Goal: Information Seeking & Learning: Find specific fact

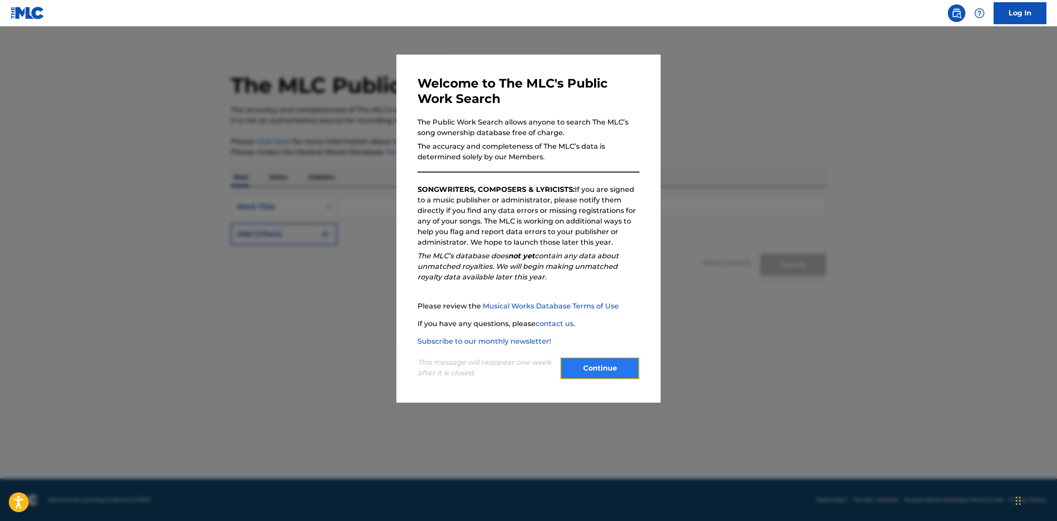
click at [587, 372] on button "Continue" at bounding box center [599, 369] width 79 height 22
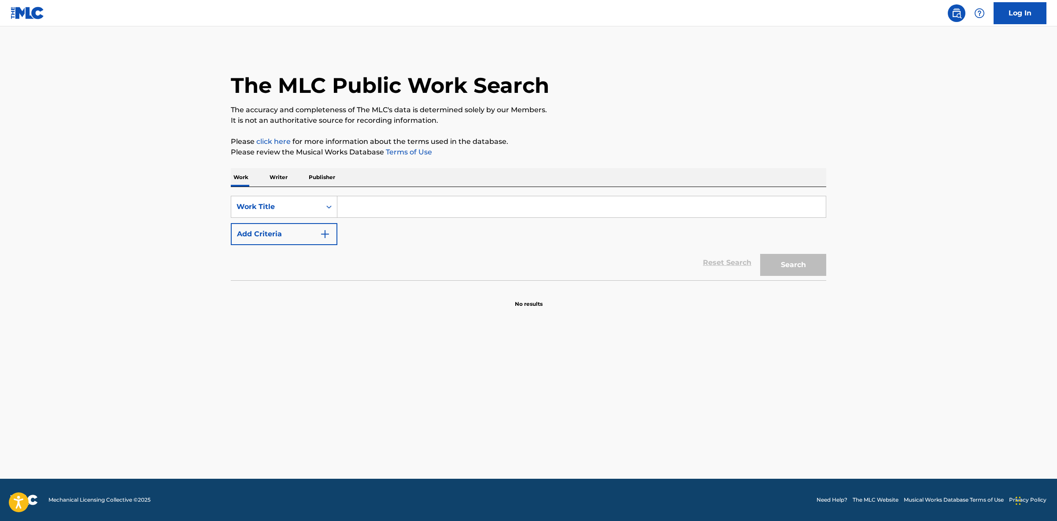
click at [380, 214] on input "Search Form" at bounding box center [581, 206] width 488 height 21
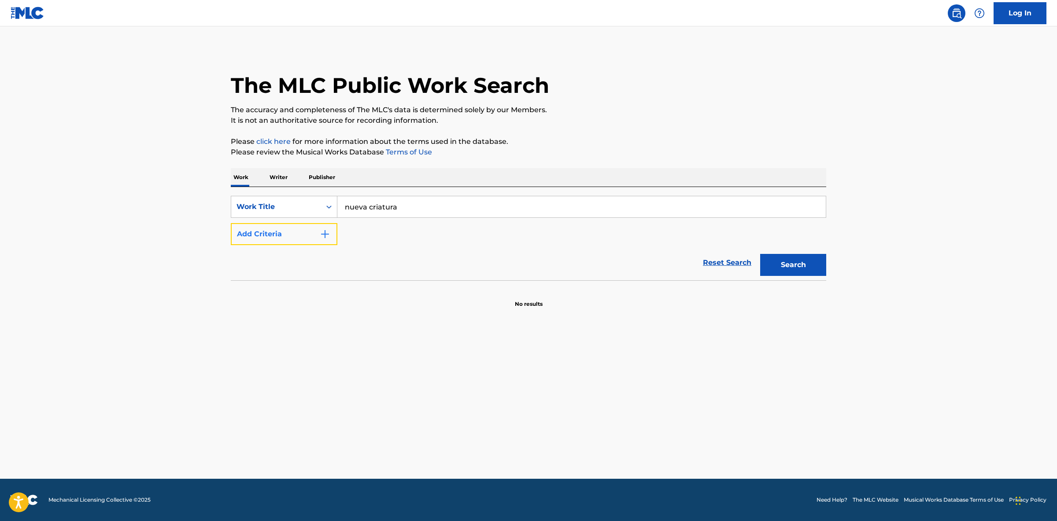
click at [295, 231] on button "Add Criteria" at bounding box center [284, 234] width 107 height 22
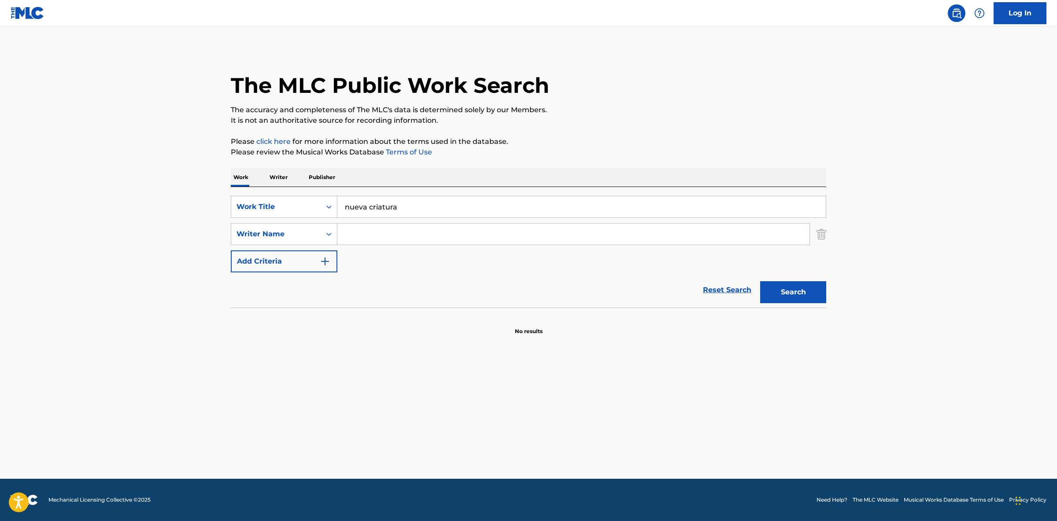
click at [369, 233] on input "Search Form" at bounding box center [573, 234] width 472 height 21
click at [308, 232] on div "Writer Name" at bounding box center [275, 234] width 79 height 11
click at [802, 282] on button "Search" at bounding box center [793, 292] width 66 height 22
click at [402, 207] on input "nueva criatura" at bounding box center [581, 206] width 488 height 21
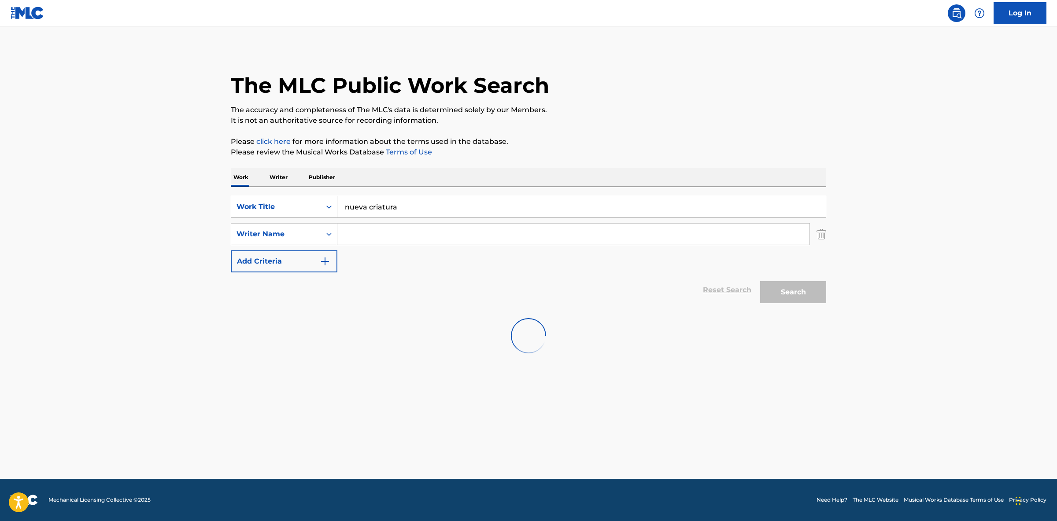
click at [402, 207] on input "nueva criatura" at bounding box center [581, 206] width 488 height 21
click at [401, 207] on input "nueva criatura" at bounding box center [581, 206] width 488 height 21
type input "T"
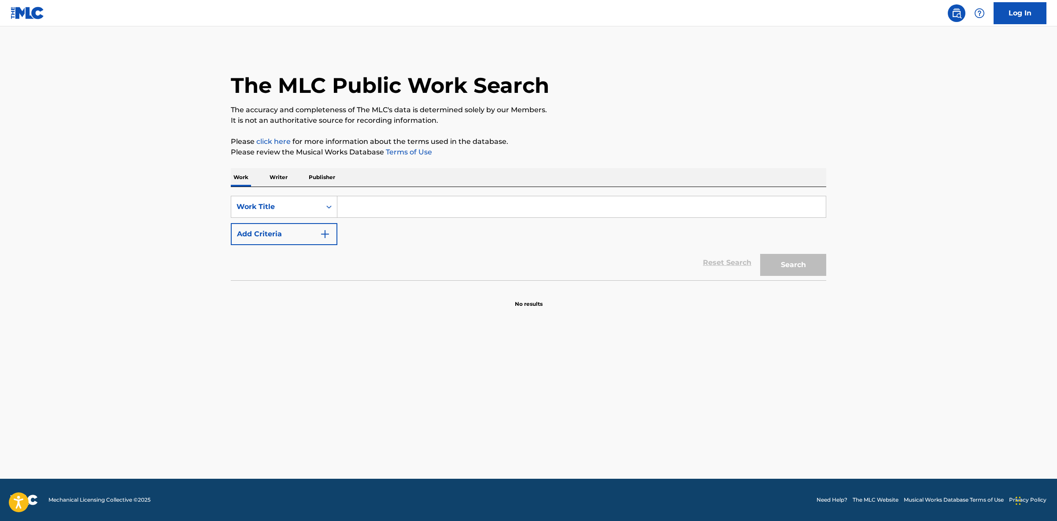
click at [363, 211] on input "Search Form" at bounding box center [581, 206] width 488 height 21
click at [803, 271] on button "Search" at bounding box center [793, 265] width 66 height 22
click at [379, 210] on input "nueva Cristura" at bounding box center [581, 206] width 488 height 21
click at [382, 210] on input "nueva Cristura" at bounding box center [581, 206] width 488 height 21
type input "nueva criatura"
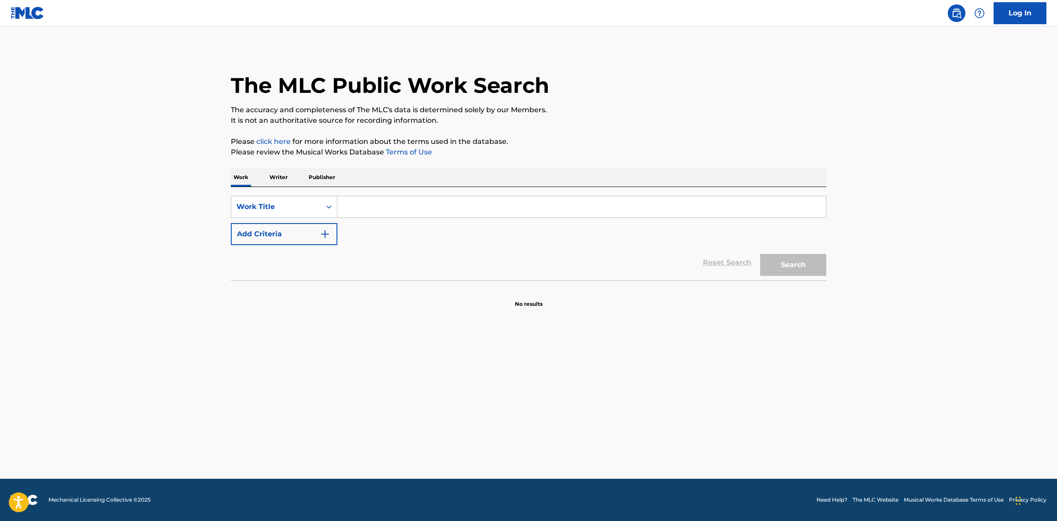
click at [358, 203] on input "Search Form" at bounding box center [581, 206] width 488 height 21
click at [293, 205] on div "Work Title" at bounding box center [275, 207] width 79 height 11
click at [289, 233] on button "Add Criteria" at bounding box center [284, 234] width 107 height 22
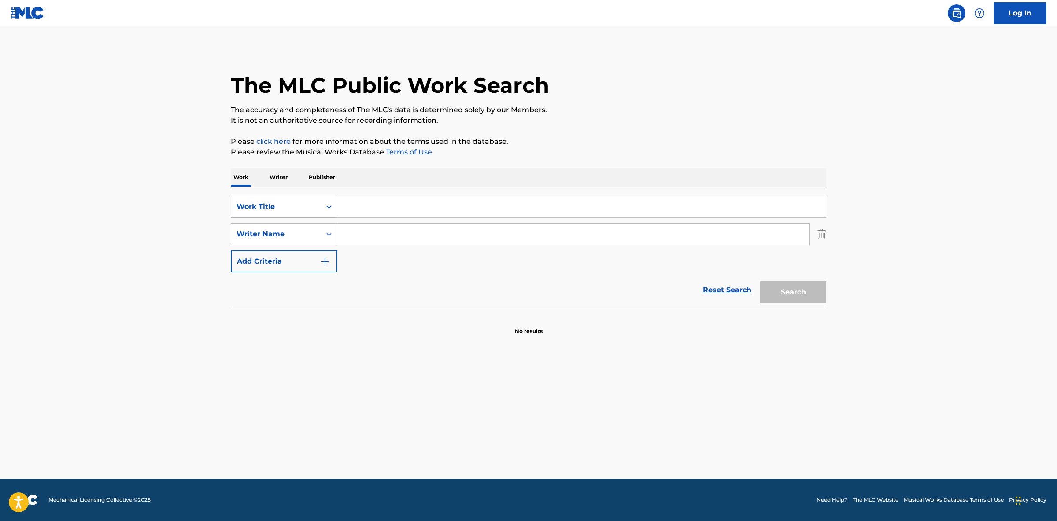
drag, startPoint x: 289, startPoint y: 233, endPoint x: 296, endPoint y: 211, distance: 23.3
click at [292, 227] on div "Writer Name" at bounding box center [276, 234] width 90 height 17
click at [270, 174] on p "Writer" at bounding box center [278, 177] width 23 height 18
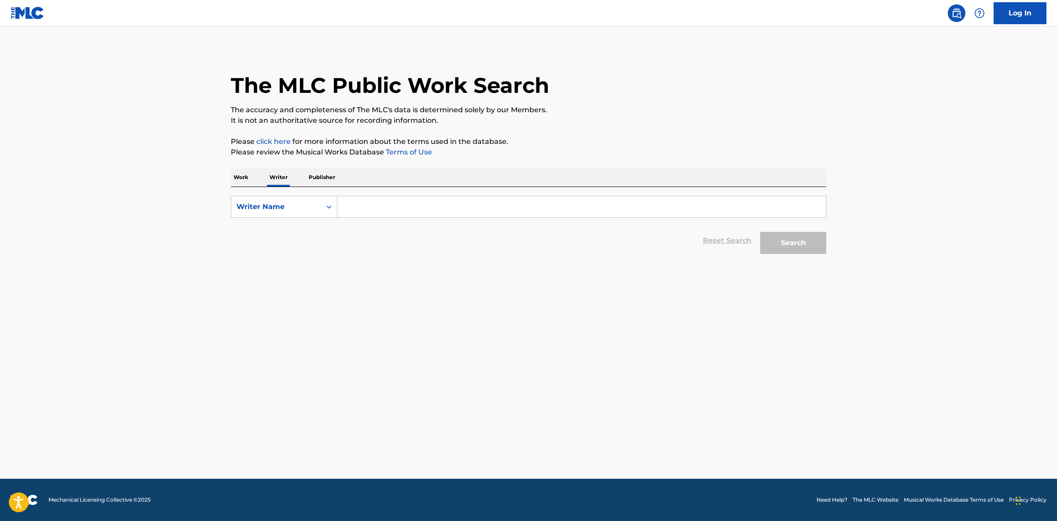
click at [385, 204] on input "Search Form" at bounding box center [581, 206] width 488 height 21
type input "jackee hernandez"
click at [793, 239] on button "Search" at bounding box center [793, 243] width 66 height 22
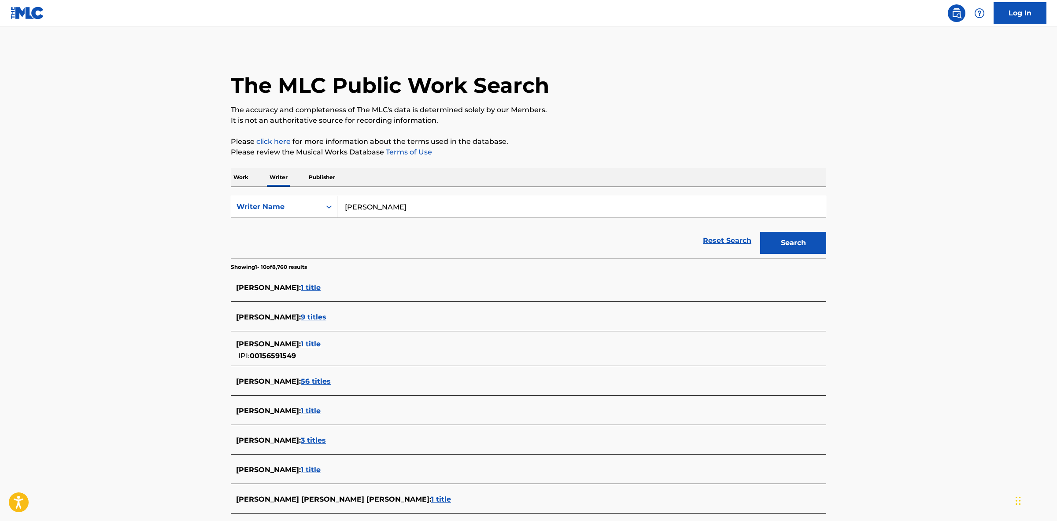
click at [438, 205] on input "jackee hernandez" at bounding box center [581, 206] width 488 height 21
click at [239, 177] on p "Work" at bounding box center [241, 177] width 20 height 18
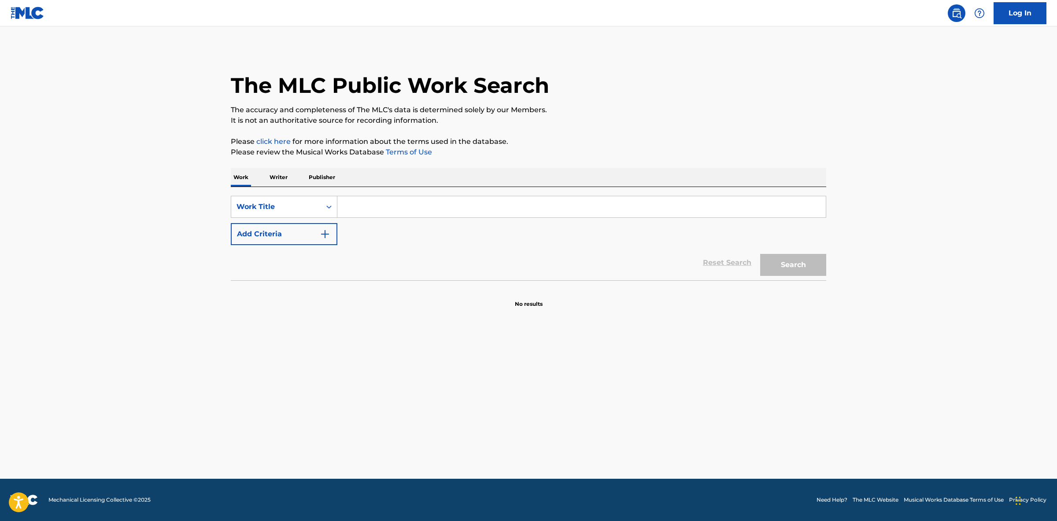
click at [355, 207] on input "Search Form" at bounding box center [581, 206] width 488 height 21
click at [383, 209] on input "Nueva Cristura" at bounding box center [581, 206] width 488 height 21
type input "Nueva Criatura"
click at [823, 266] on button "Search" at bounding box center [793, 265] width 66 height 22
click at [1016, 15] on link "Log In" at bounding box center [1019, 13] width 53 height 22
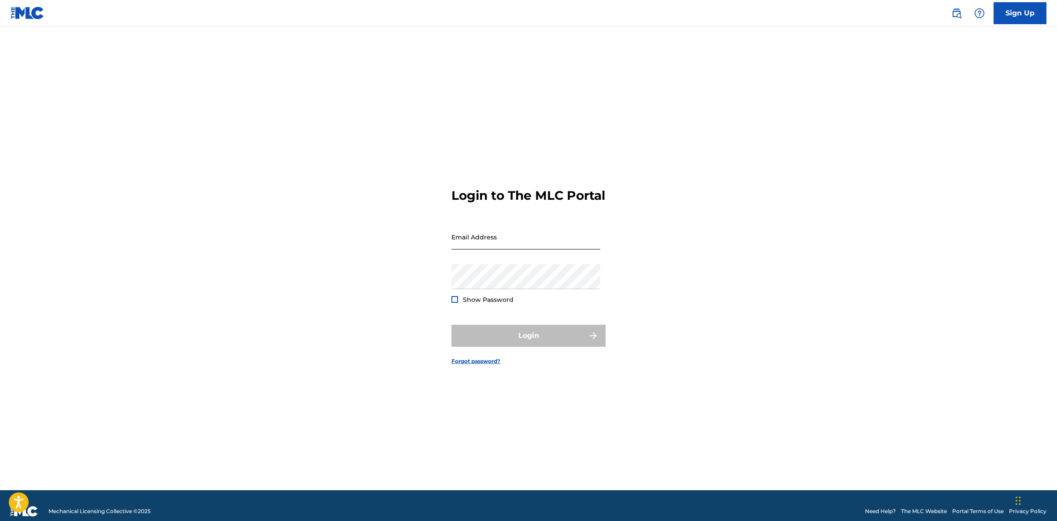
click at [543, 247] on input "Email Address" at bounding box center [525, 237] width 149 height 25
type input "x7musicgroup@gmail.com"
click at [520, 339] on button "Login" at bounding box center [528, 336] width 154 height 22
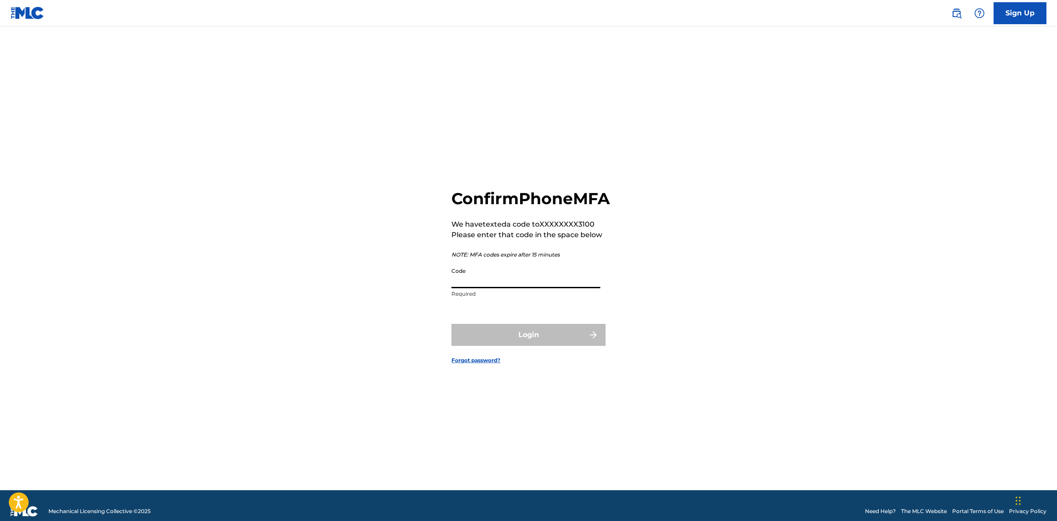
click at [498, 286] on input "Code" at bounding box center [525, 275] width 149 height 25
type input "721159"
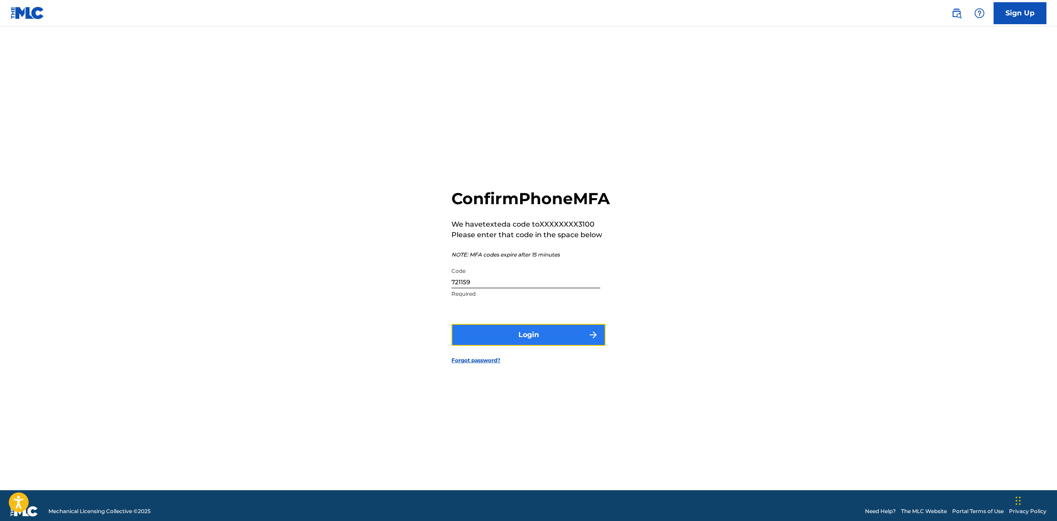
click at [511, 343] on button "Login" at bounding box center [528, 335] width 154 height 22
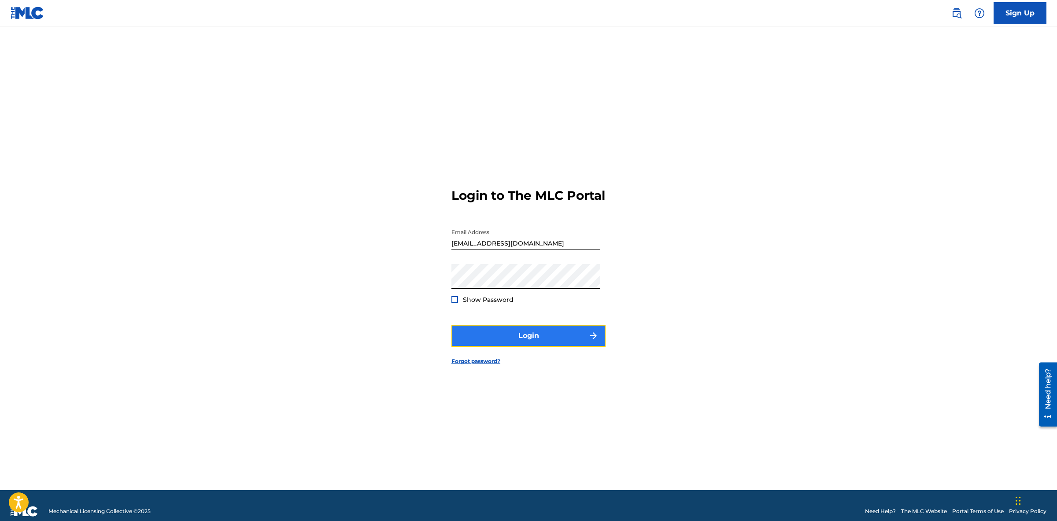
click at [520, 334] on button "Login" at bounding box center [528, 336] width 154 height 22
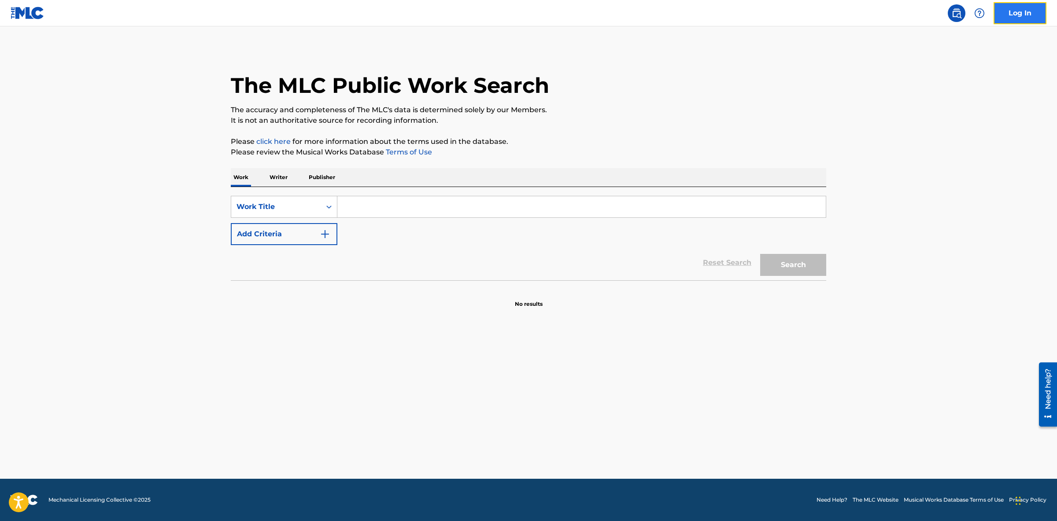
click at [1013, 16] on link "Log In" at bounding box center [1019, 13] width 53 height 22
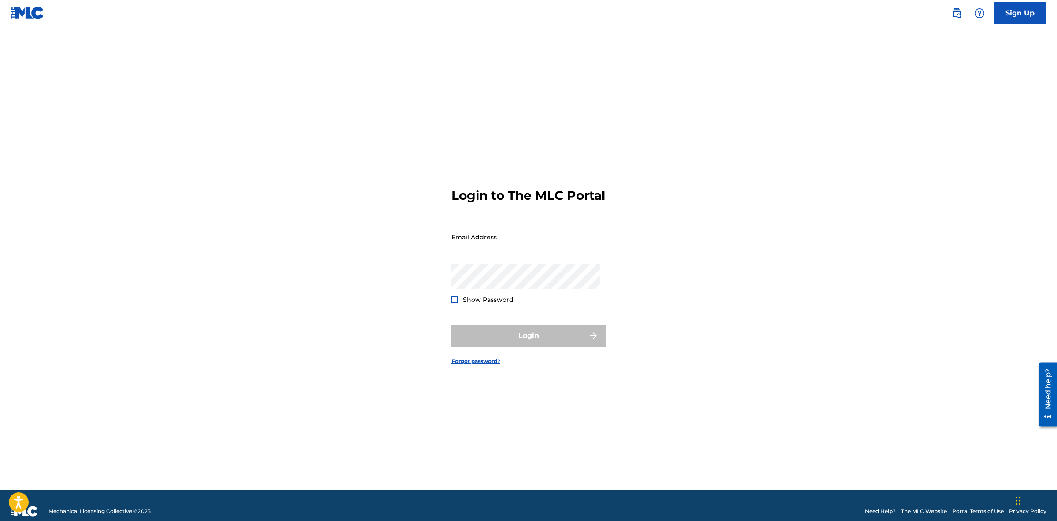
click at [504, 247] on input "Email Address" at bounding box center [525, 237] width 149 height 25
type input "[EMAIL_ADDRESS][DOMAIN_NAME]"
click at [521, 341] on button "Login" at bounding box center [528, 336] width 154 height 22
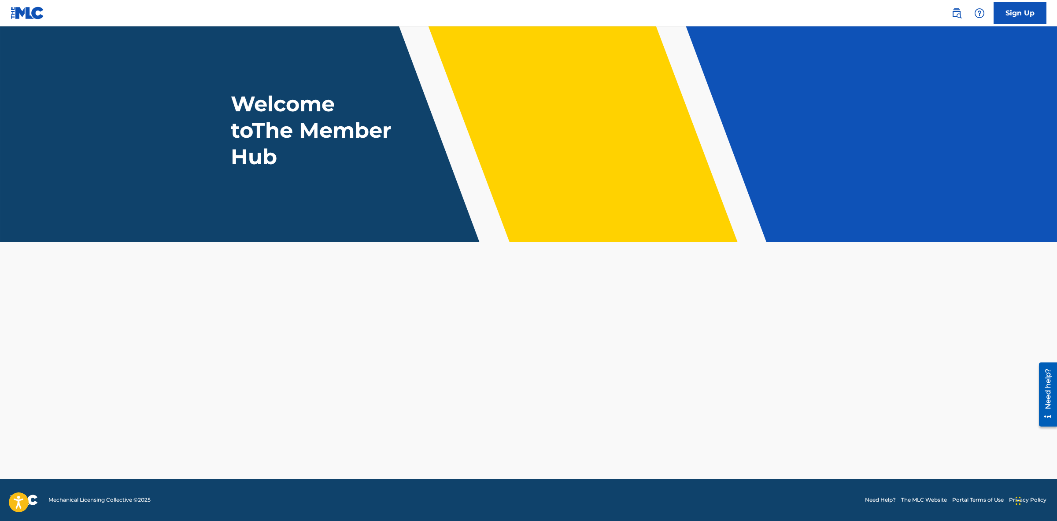
click at [357, 136] on h1 "Welcome to The Member Hub" at bounding box center [313, 130] width 165 height 79
drag, startPoint x: 357, startPoint y: 136, endPoint x: 406, endPoint y: 182, distance: 67.9
click at [366, 140] on h1 "Welcome to The Member Hub" at bounding box center [313, 130] width 165 height 79
click at [563, 376] on main "Welcome to The Member Hub" at bounding box center [528, 252] width 1057 height 453
click at [564, 376] on main "Welcome to The Member Hub" at bounding box center [528, 252] width 1057 height 453
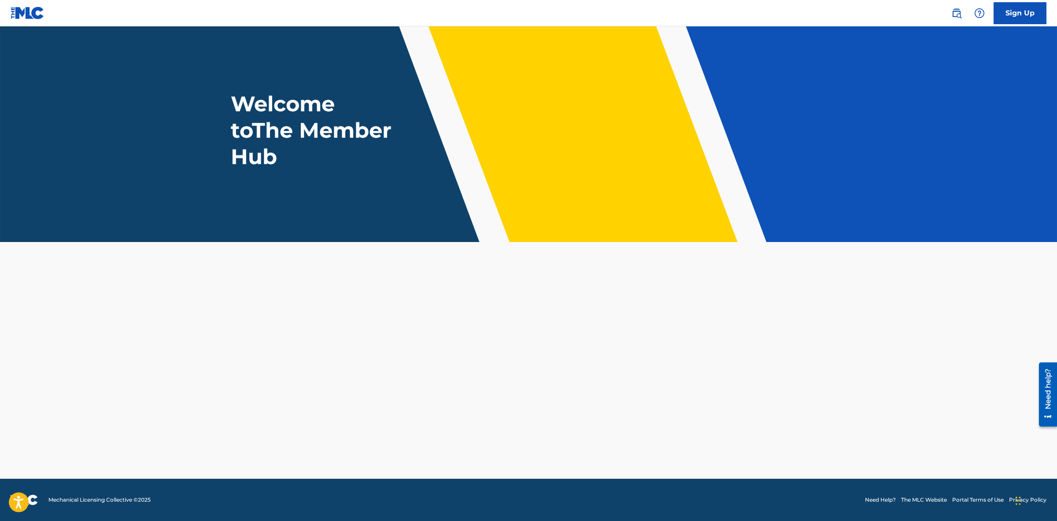
click at [155, 100] on header "Welcome to The Member Hub" at bounding box center [528, 134] width 1057 height 216
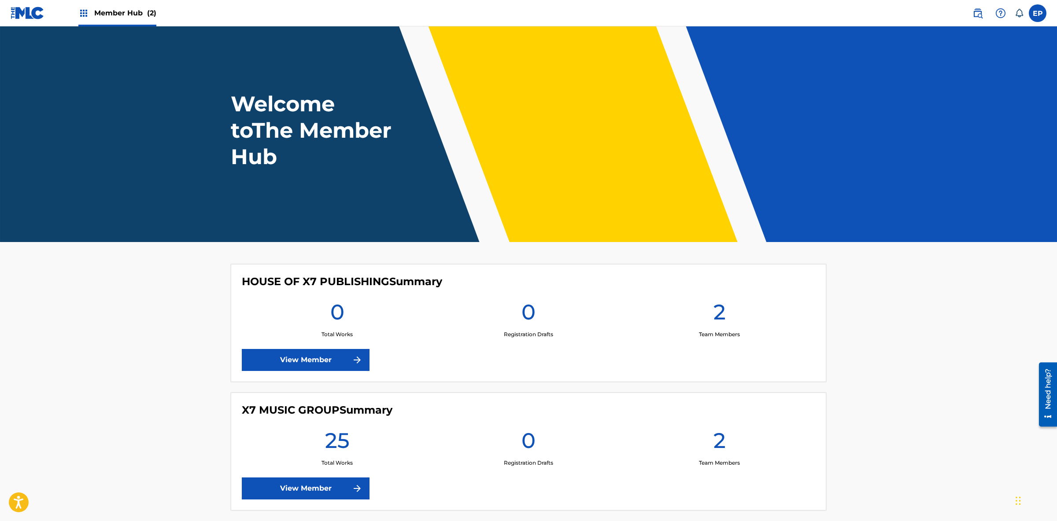
scroll to position [43, 0]
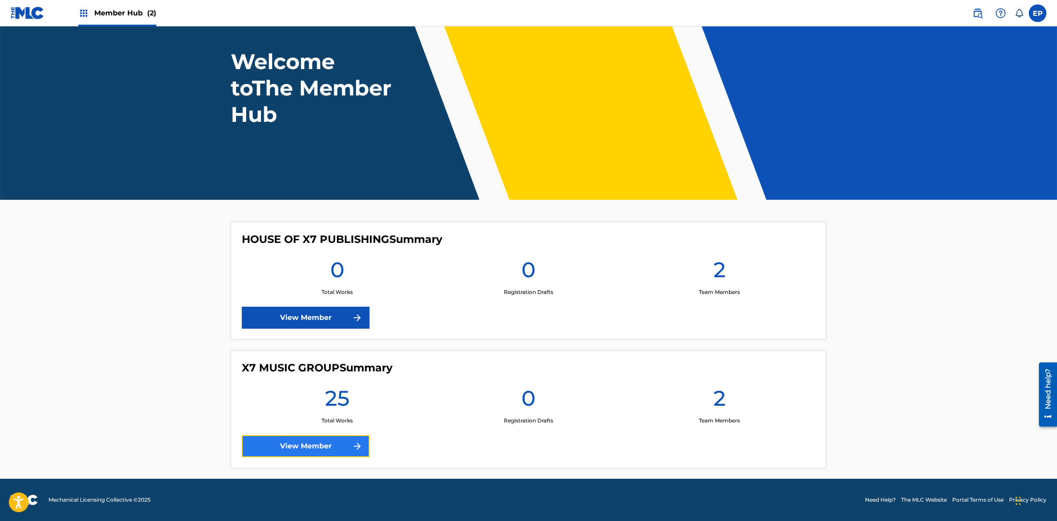
click at [325, 444] on link "View Member" at bounding box center [306, 446] width 128 height 22
